Goal: Understand site structure: Understand site structure

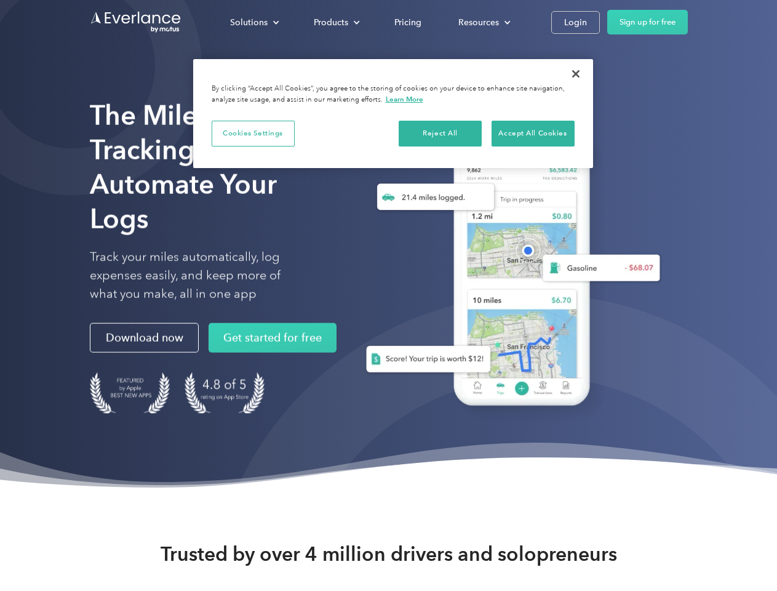
click at [254, 22] on div "Solutions" at bounding box center [249, 22] width 38 height 15
click at [335, 22] on div "Products" at bounding box center [331, 22] width 34 height 15
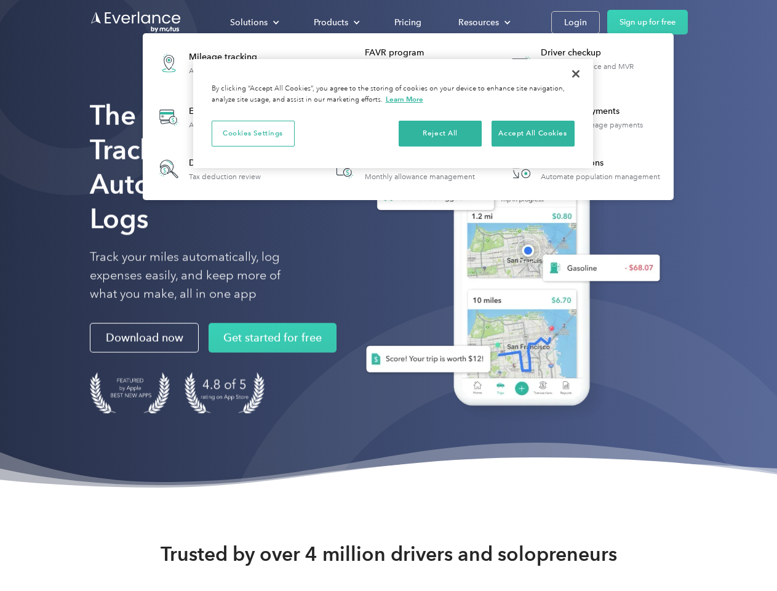
click at [483, 22] on div "Resources" at bounding box center [479, 22] width 41 height 15
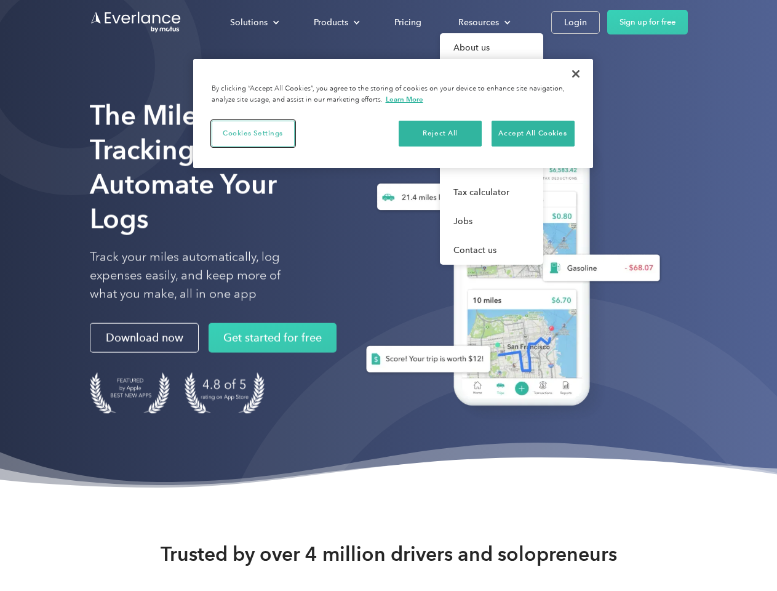
click at [253, 133] on button "Cookies Settings" at bounding box center [253, 134] width 83 height 26
click at [0, 0] on div "When you visit any website, it may store or retrieve information on your browse…" at bounding box center [0, 0] width 0 height 0
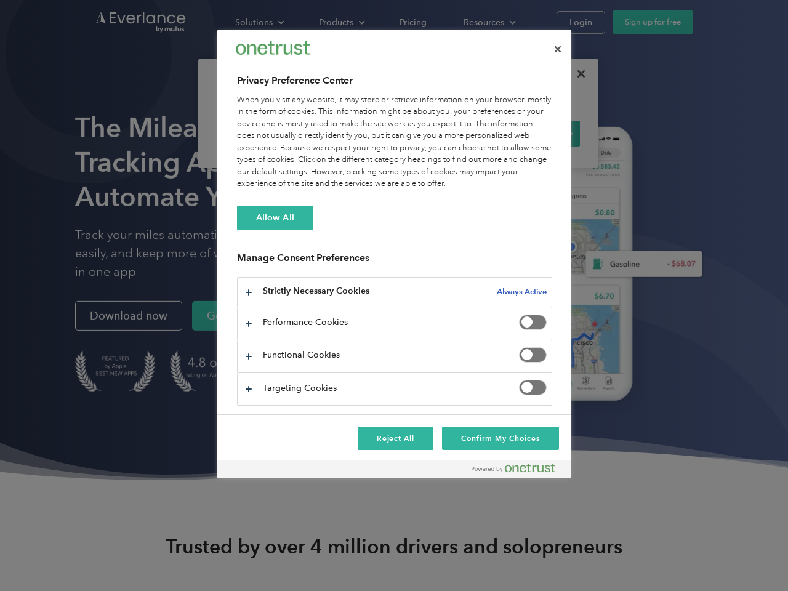
click at [533, 133] on div "When you visit any website, it may store or retrieve information on your browse…" at bounding box center [394, 142] width 315 height 96
click at [576, 74] on div at bounding box center [394, 295] width 788 height 591
